Goal: Information Seeking & Learning: Learn about a topic

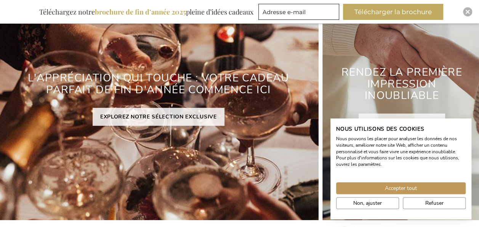
scroll to position [138, 0]
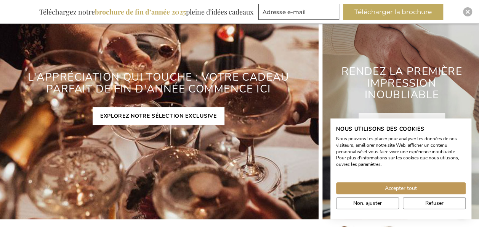
click at [172, 112] on link "EXPLOREZ NOTRE SÉLECTION EXCLUSIVE" at bounding box center [159, 116] width 132 height 18
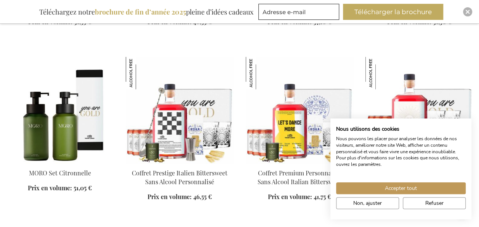
scroll to position [915, 0]
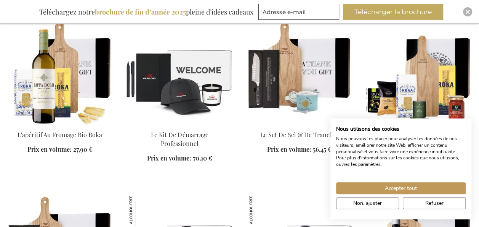
scroll to position [1449, 0]
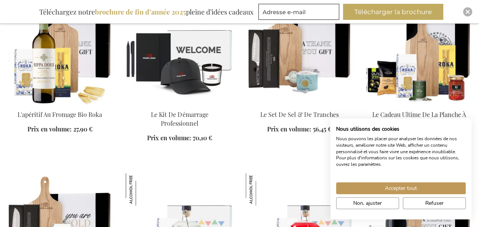
scroll to position [1449, 0]
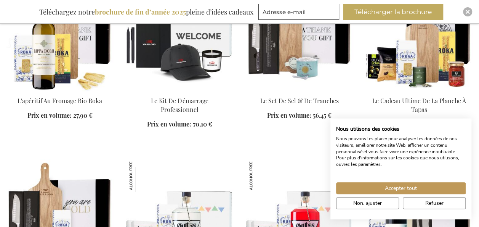
scroll to position [1487, 0]
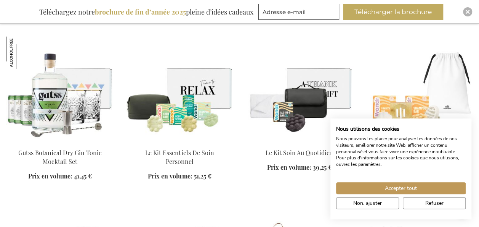
scroll to position [1983, 0]
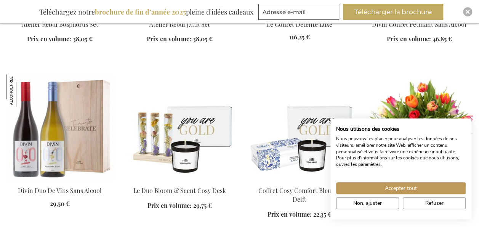
scroll to position [2441, 0]
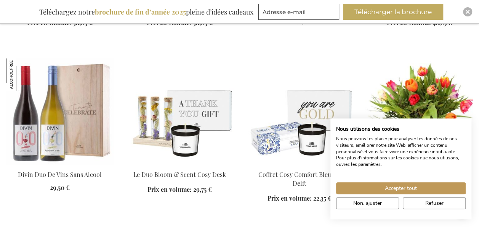
click at [199, 85] on img at bounding box center [180, 111] width 108 height 107
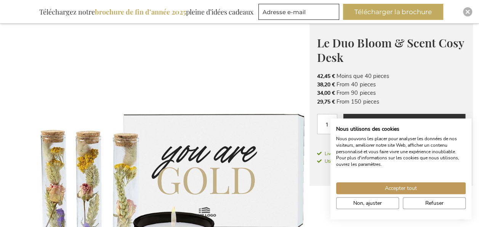
scroll to position [98, 0]
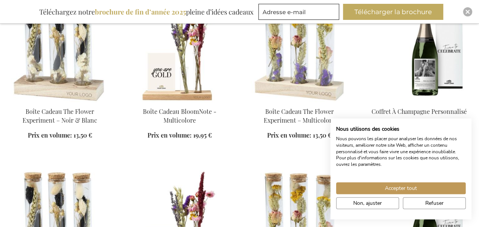
scroll to position [1001, 0]
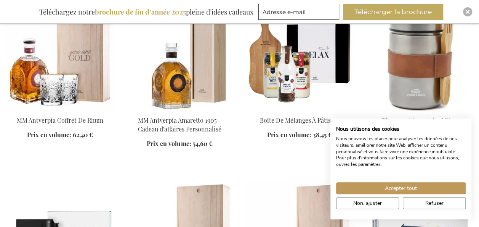
scroll to position [1497, 0]
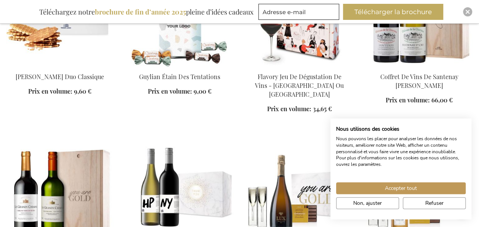
scroll to position [1840, 0]
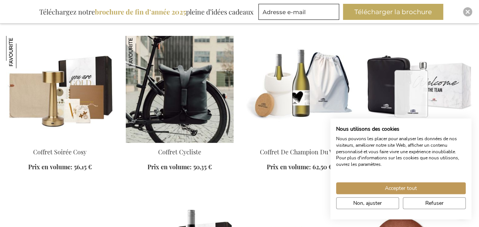
scroll to position [2526, 0]
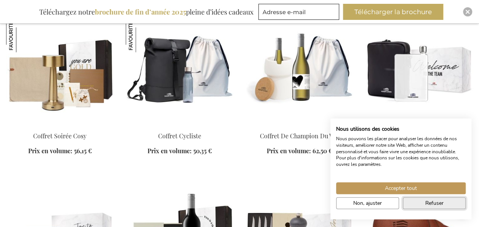
click at [445, 206] on button "Refuser" at bounding box center [434, 203] width 63 height 12
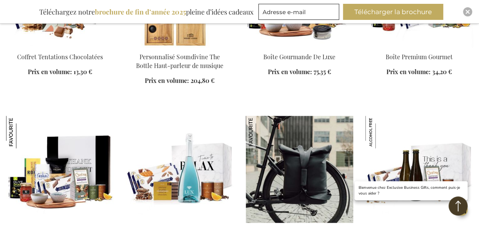
scroll to position [3175, 0]
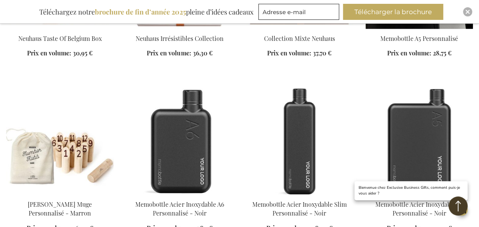
scroll to position [3709, 0]
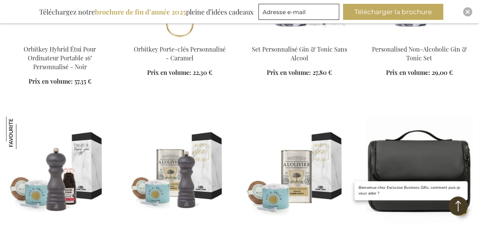
scroll to position [4243, 0]
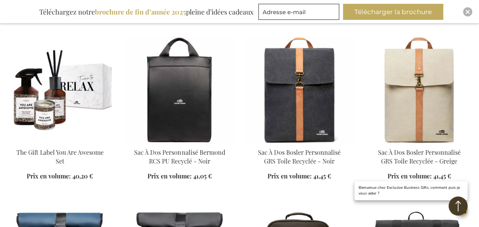
scroll to position [4662, 0]
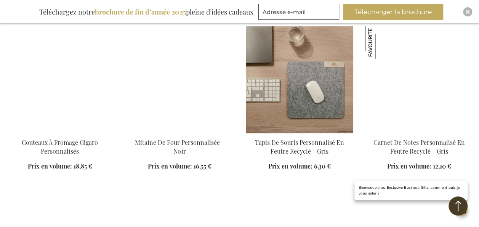
scroll to position [5196, 0]
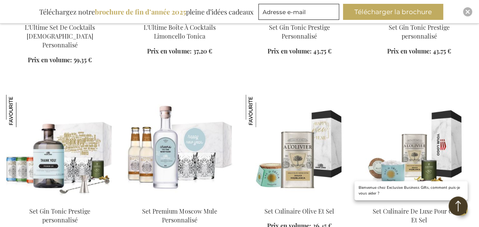
scroll to position [6874, 0]
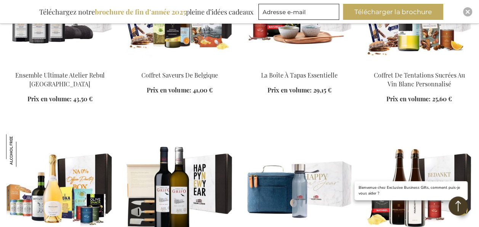
scroll to position [7370, 0]
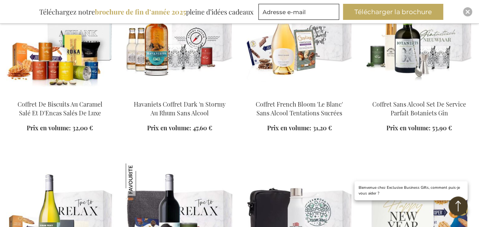
scroll to position [7675, 0]
